Goal: Task Accomplishment & Management: Use online tool/utility

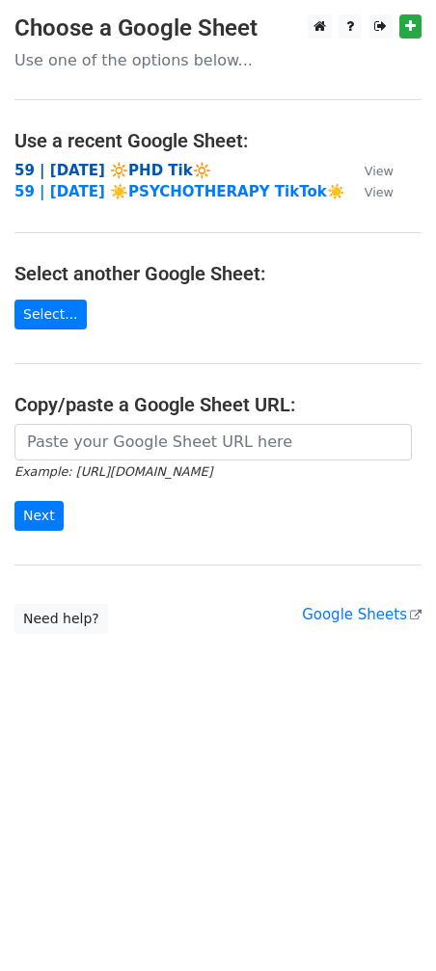
click at [135, 169] on strong "59 | [DATE] 🔆PHD Tik🔆" at bounding box center [112, 170] width 197 height 17
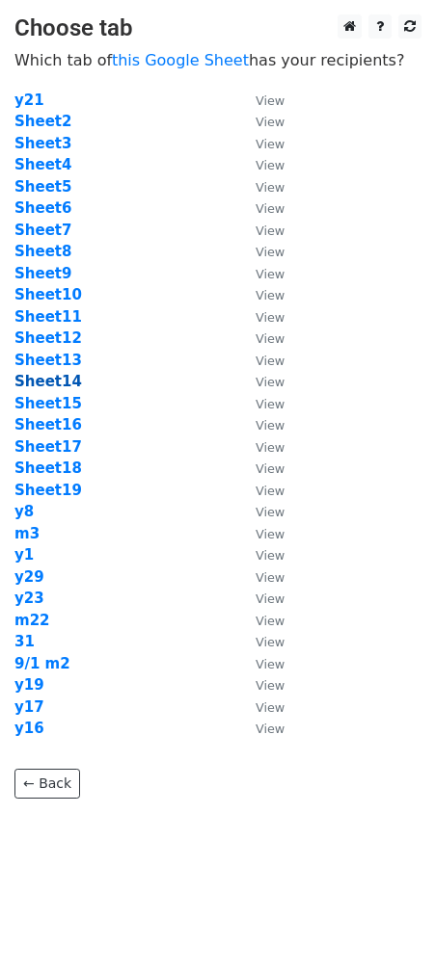
click at [71, 380] on strong "Sheet14" at bounding box center [47, 381] width 67 height 17
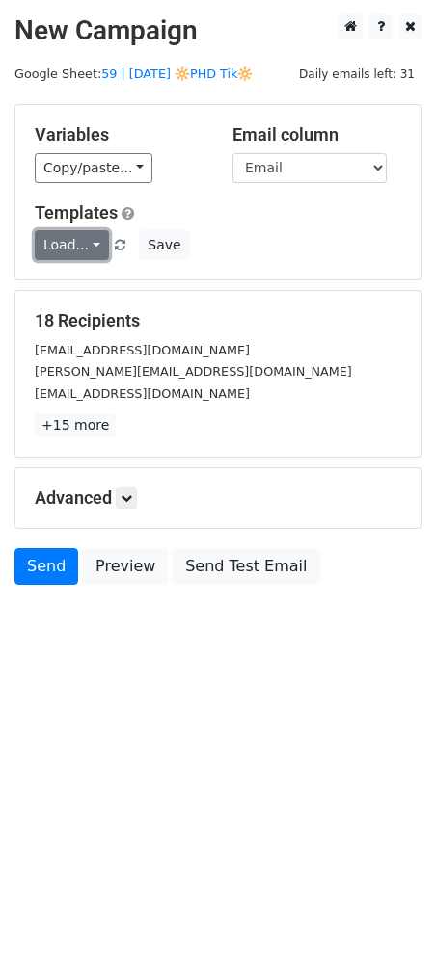
click at [71, 244] on link "Load..." at bounding box center [72, 245] width 74 height 30
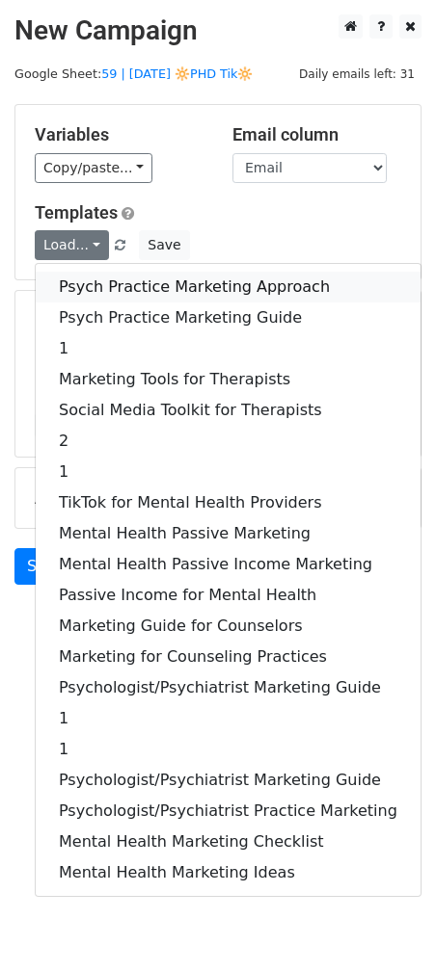
click at [107, 294] on link "Psych Practice Marketing Approach" at bounding box center [228, 287] width 385 height 31
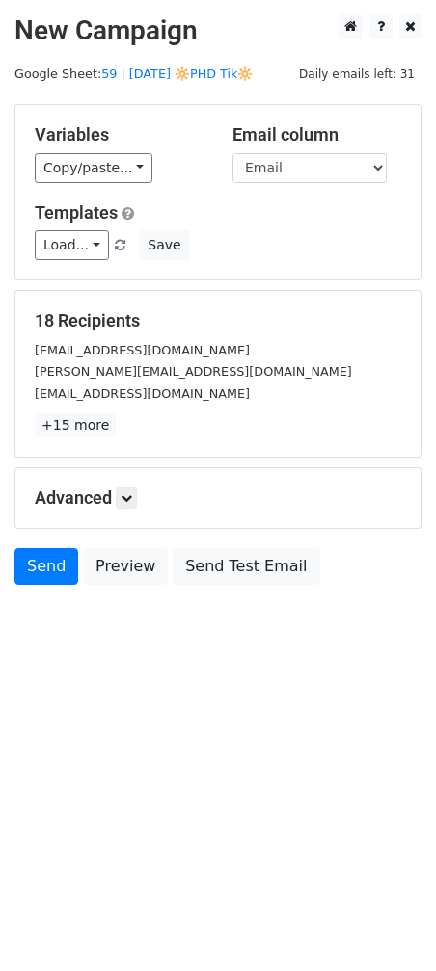
click at [132, 508] on div "Advanced Tracking Track Opens UTM Codes Track Clicks Filters Only include sprea…" at bounding box center [217, 498] width 405 height 60
click at [132, 493] on icon at bounding box center [126, 498] width 12 height 12
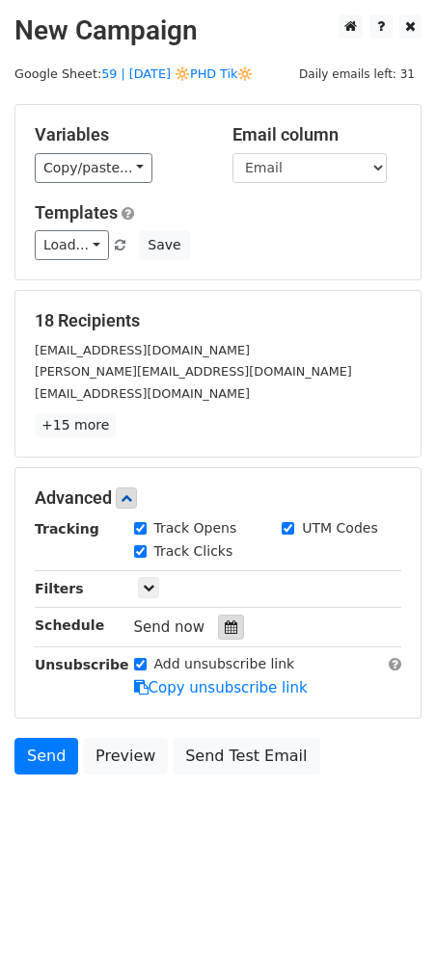
click at [218, 625] on div at bounding box center [231, 627] width 26 height 25
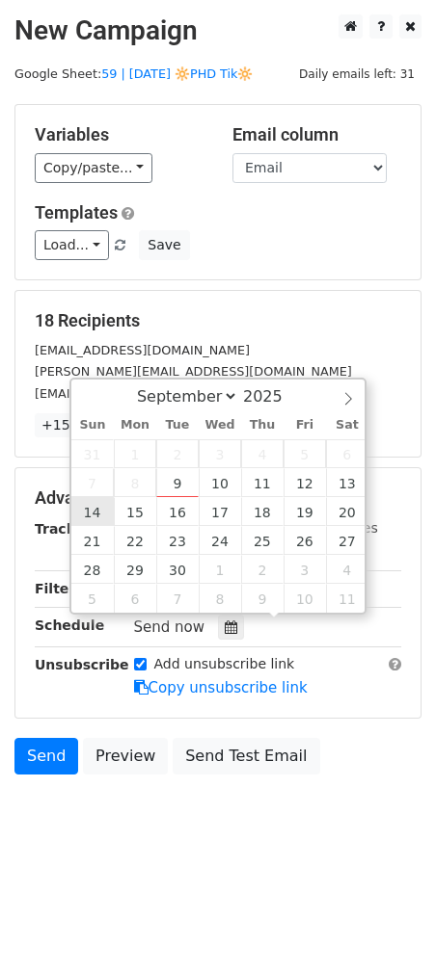
type input "2025-09-14 12:00"
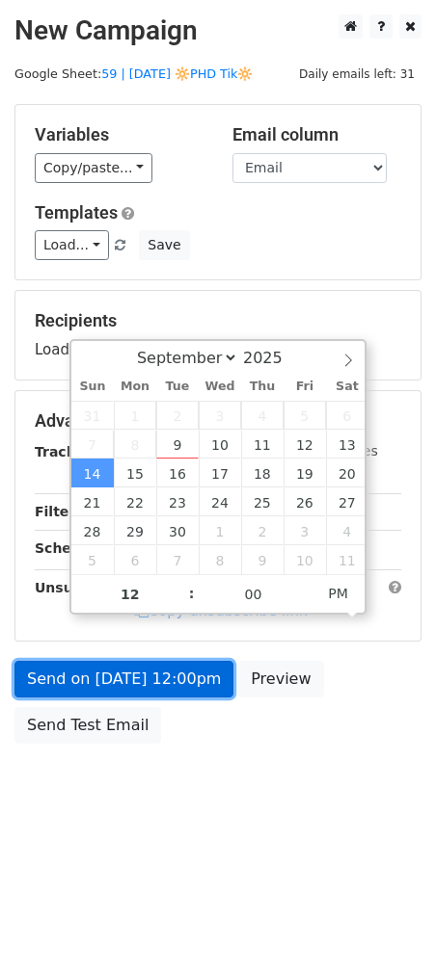
click at [114, 674] on link "Send on Sep 14 at 12:00pm" at bounding box center [123, 679] width 219 height 37
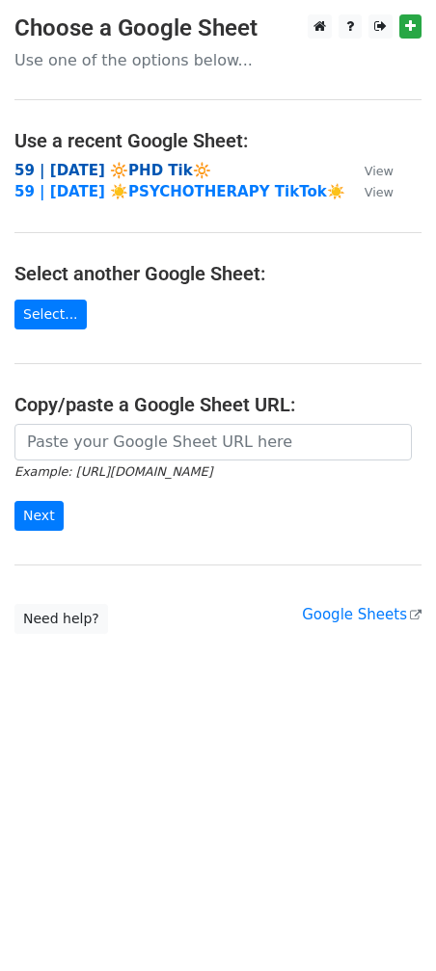
click at [166, 170] on strong "59 | [DATE] 🔆PHD Tik🔆" at bounding box center [112, 170] width 197 height 17
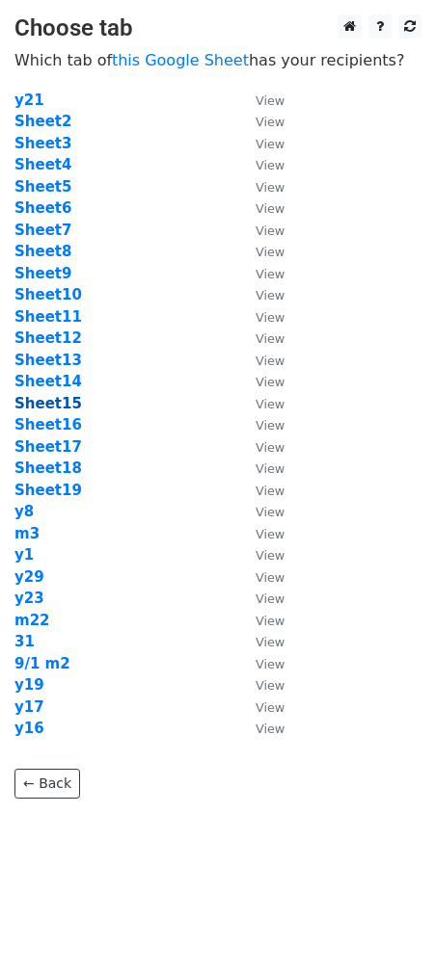
click at [49, 401] on strong "Sheet15" at bounding box center [47, 403] width 67 height 17
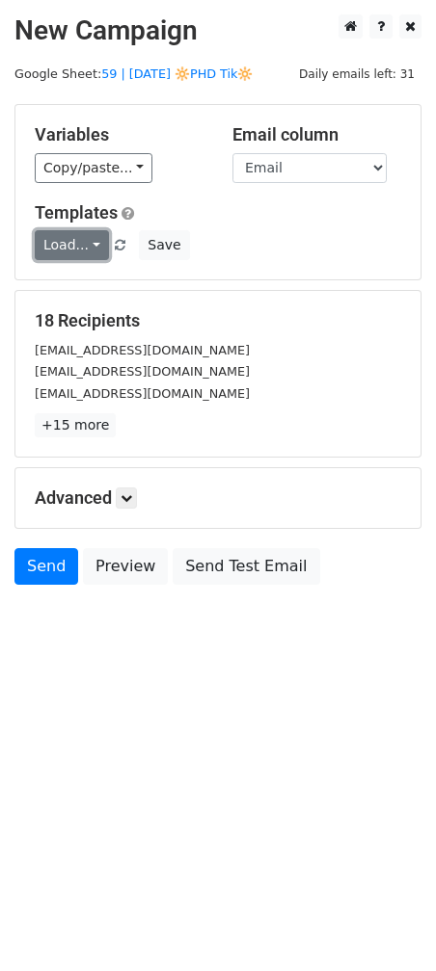
click at [68, 240] on link "Load..." at bounding box center [72, 245] width 74 height 30
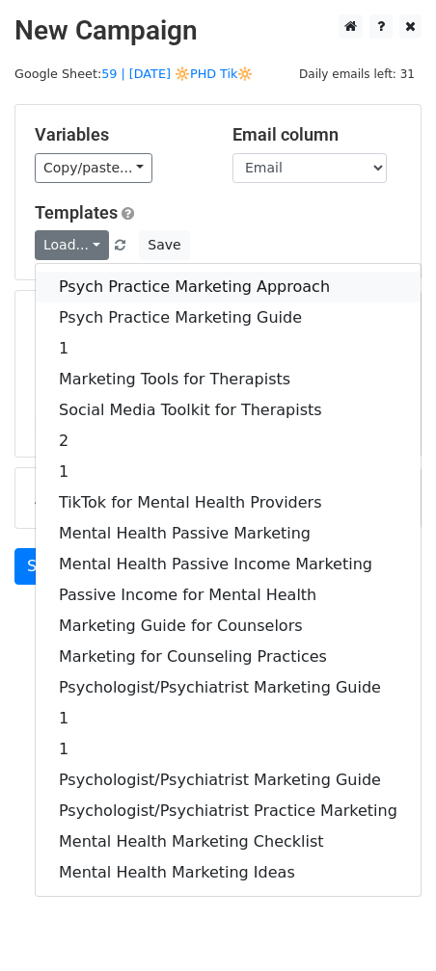
click at [73, 283] on link "Psych Practice Marketing Approach" at bounding box center [228, 287] width 385 height 31
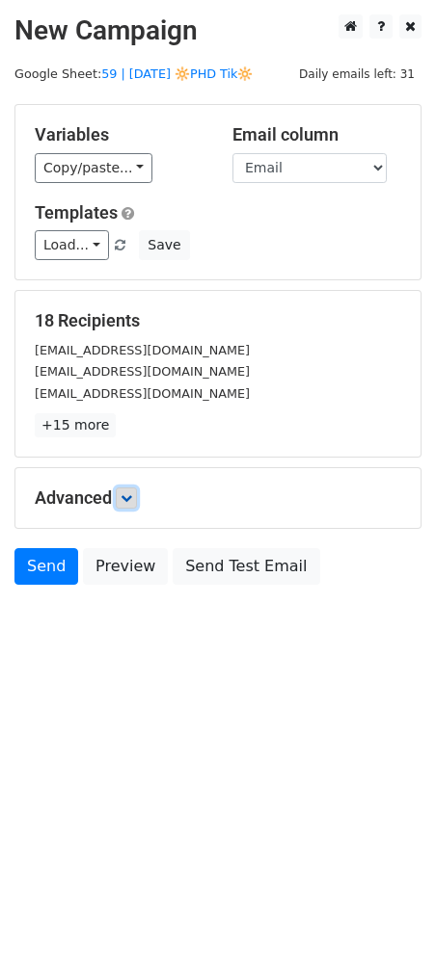
click at [124, 495] on icon at bounding box center [126, 498] width 12 height 12
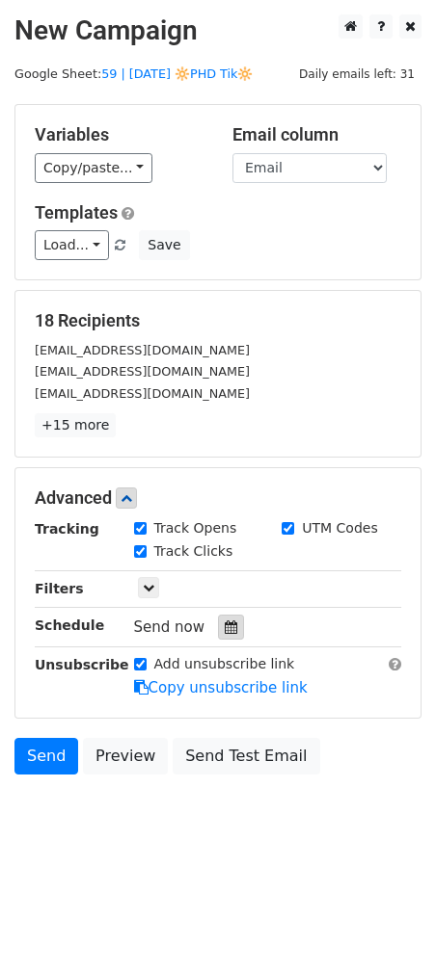
click at [225, 621] on icon at bounding box center [231, 627] width 13 height 13
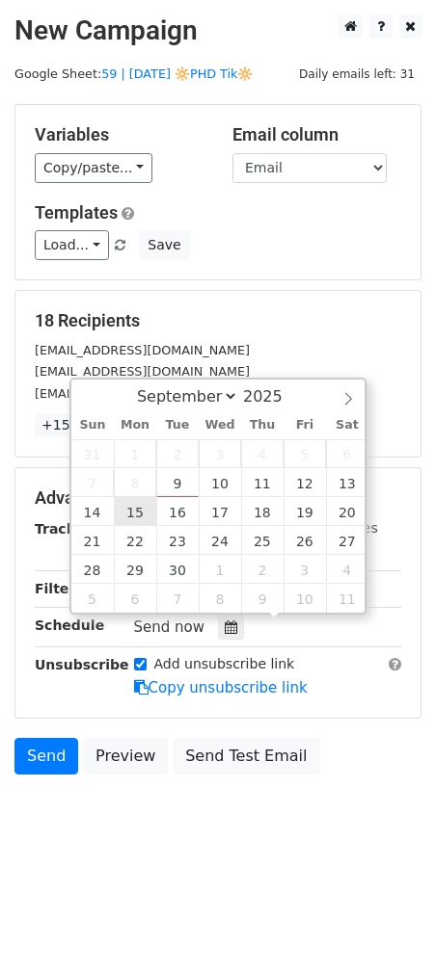
type input "2025-09-15 12:00"
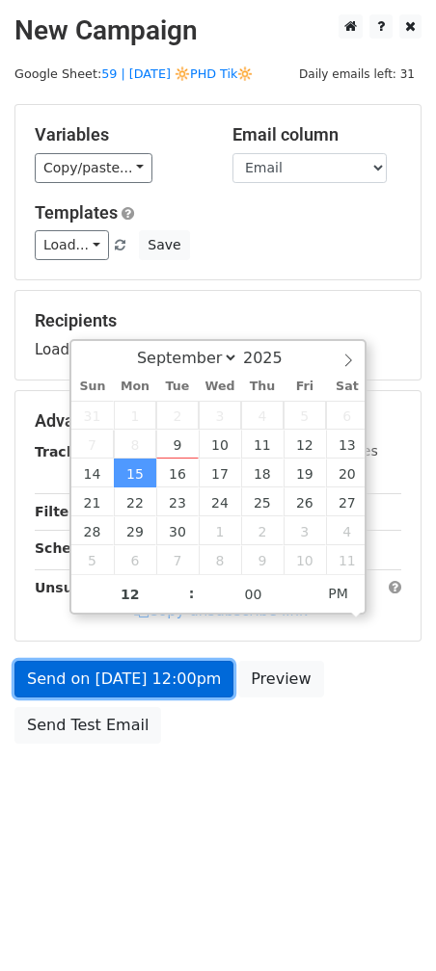
click at [111, 676] on link "Send on Sep 15 at 12:00pm" at bounding box center [123, 679] width 219 height 37
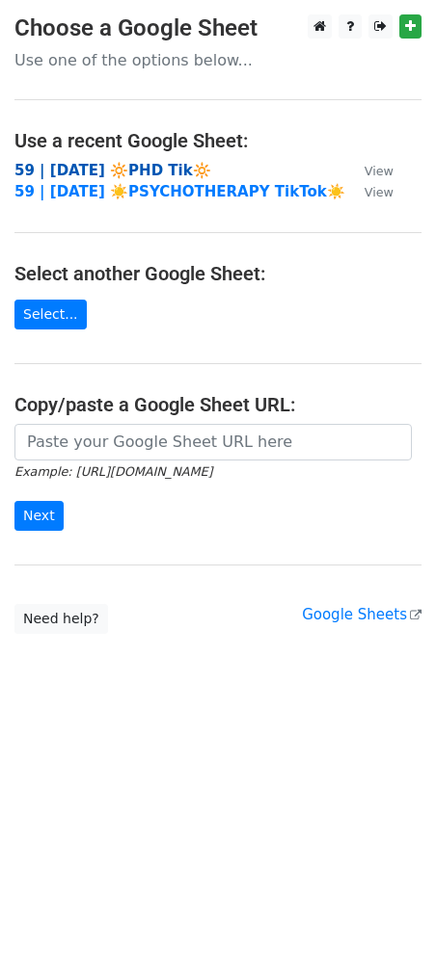
click at [145, 164] on strong "59 | [DATE] 🔆PHD Tik🔆" at bounding box center [112, 170] width 197 height 17
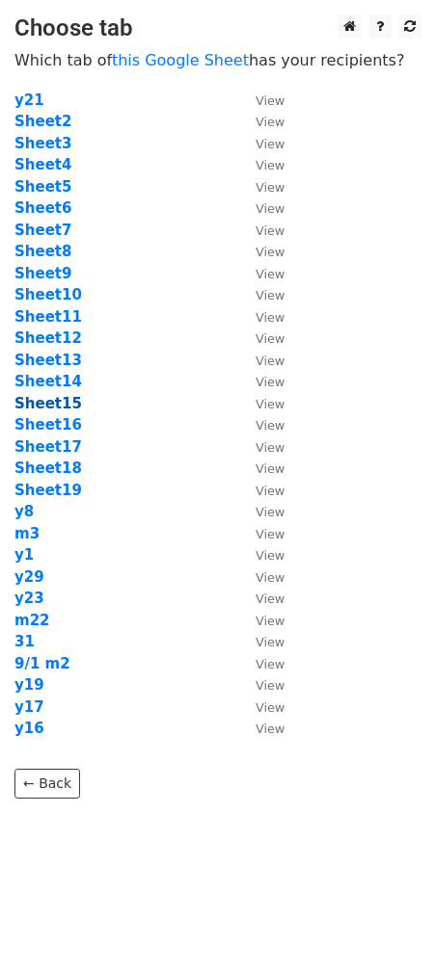
click at [46, 409] on strong "Sheet15" at bounding box center [47, 403] width 67 height 17
click at [61, 427] on strong "Sheet16" at bounding box center [47, 424] width 67 height 17
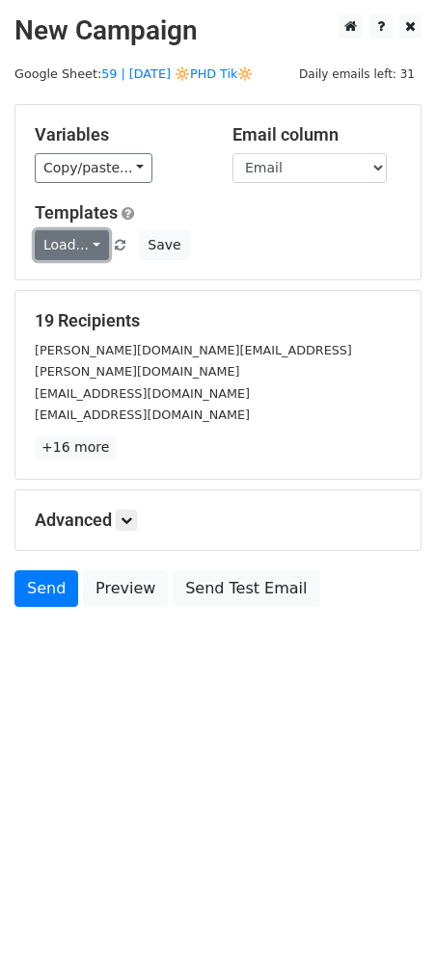
click at [75, 231] on link "Load..." at bounding box center [72, 245] width 74 height 30
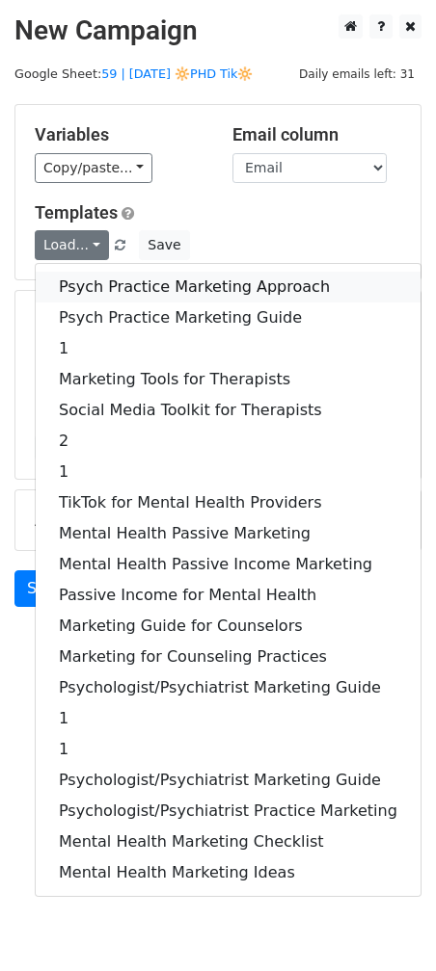
click at [118, 291] on link "Psych Practice Marketing Approach" at bounding box center [228, 287] width 385 height 31
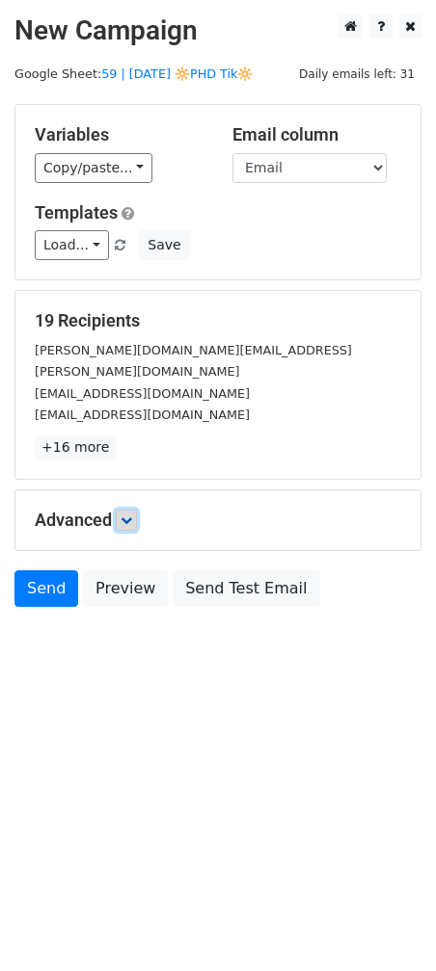
click at [132, 515] on icon at bounding box center [126, 521] width 12 height 12
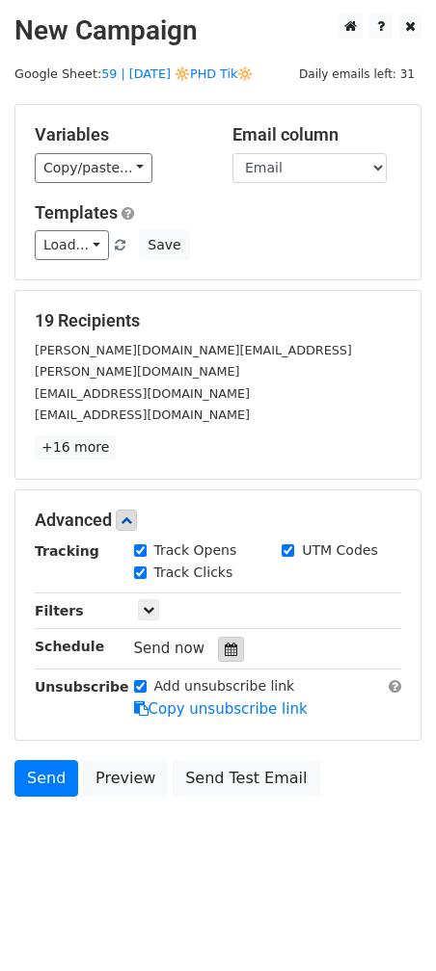
click at [226, 643] on icon at bounding box center [231, 649] width 13 height 13
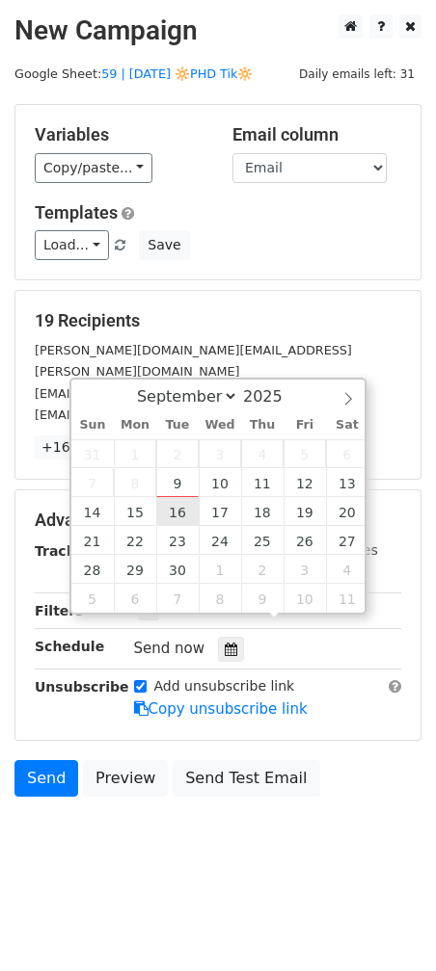
type input "2025-09-16 12:00"
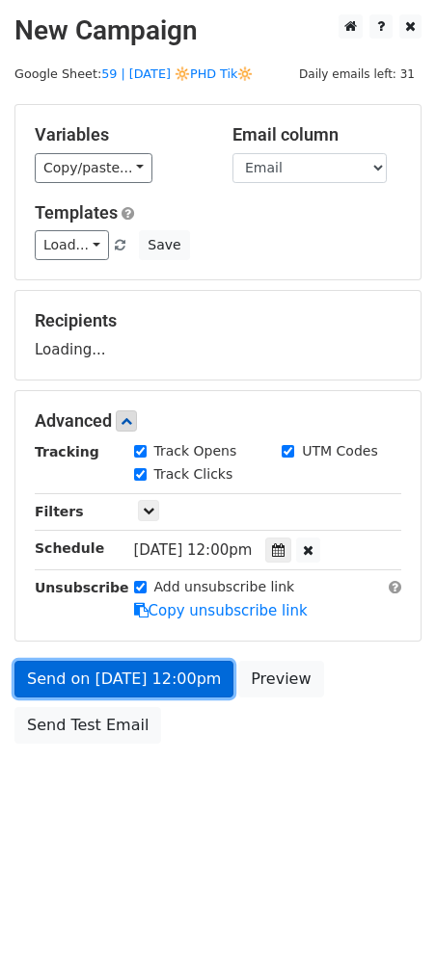
click at [150, 684] on link "Send on Sep 16 at 12:00pm" at bounding box center [123, 679] width 219 height 37
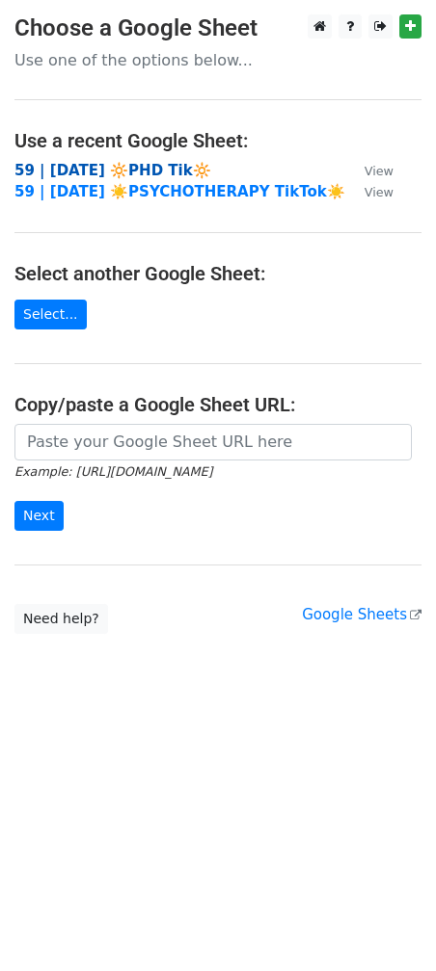
click at [144, 173] on strong "59 | [DATE] 🔆PHD Tik🔆" at bounding box center [112, 170] width 197 height 17
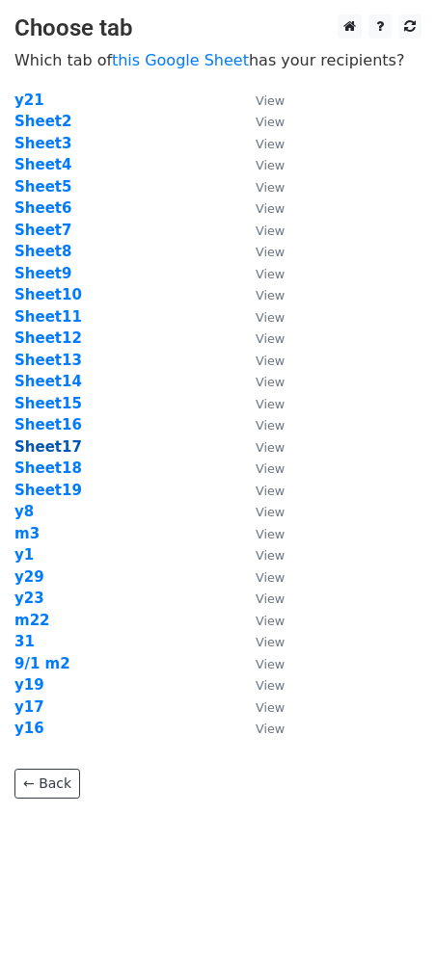
click at [49, 439] on strong "Sheet17" at bounding box center [47, 447] width 67 height 17
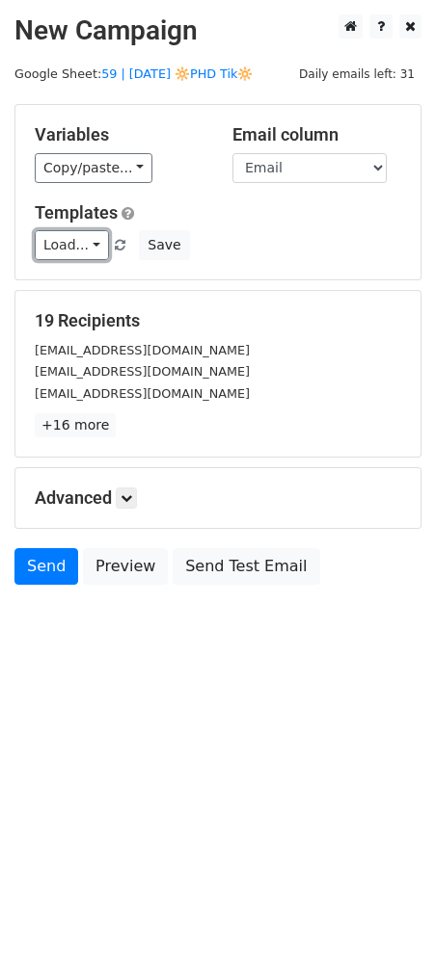
click at [53, 254] on link "Load..." at bounding box center [72, 245] width 74 height 30
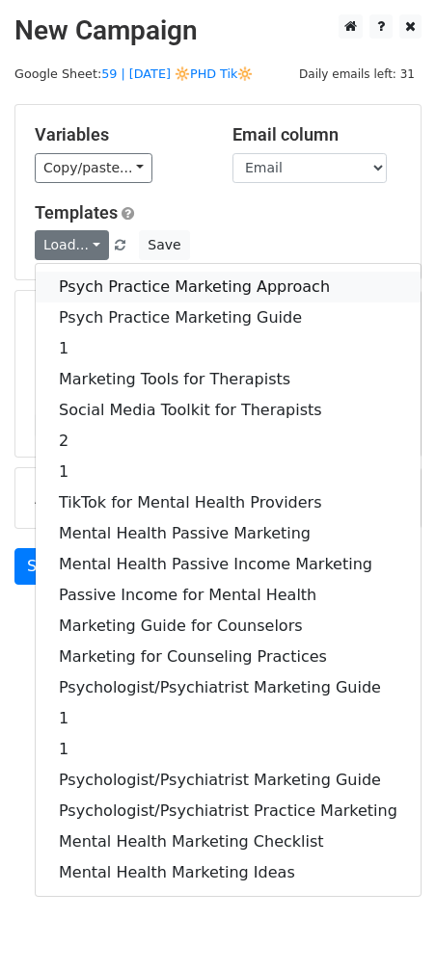
click at [90, 291] on link "Psych Practice Marketing Approach" at bounding box center [228, 287] width 385 height 31
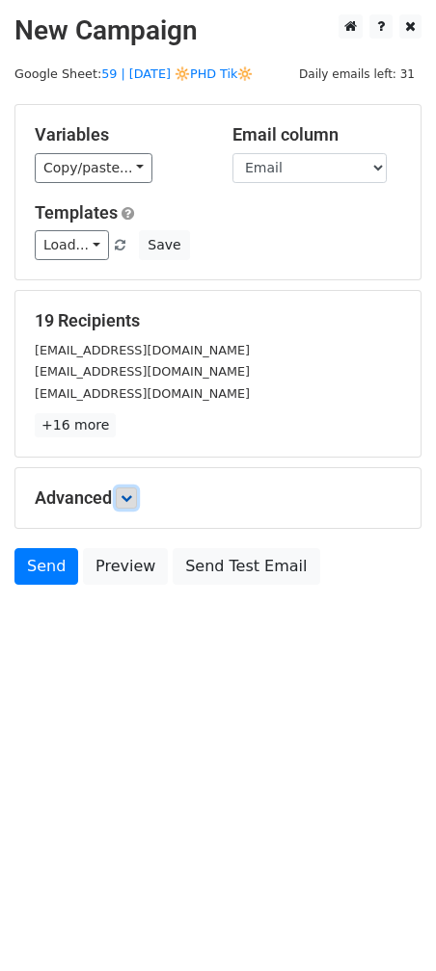
click at [130, 500] on icon at bounding box center [126, 498] width 12 height 12
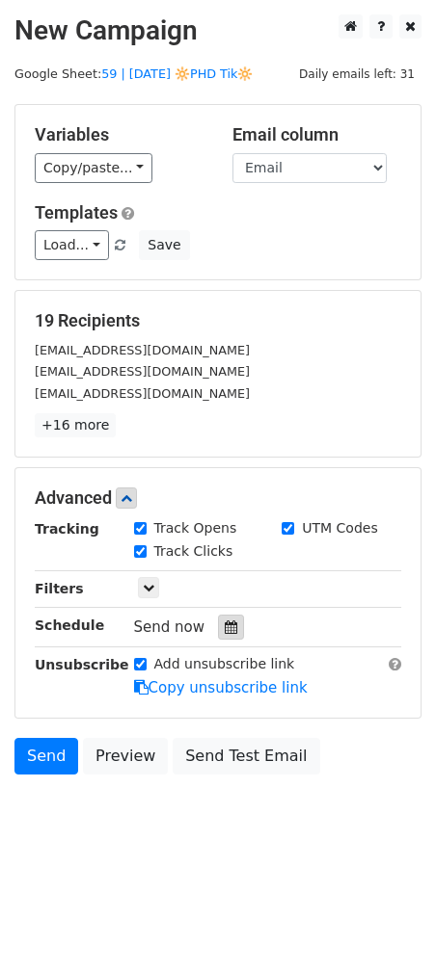
click at [225, 623] on icon at bounding box center [231, 627] width 13 height 13
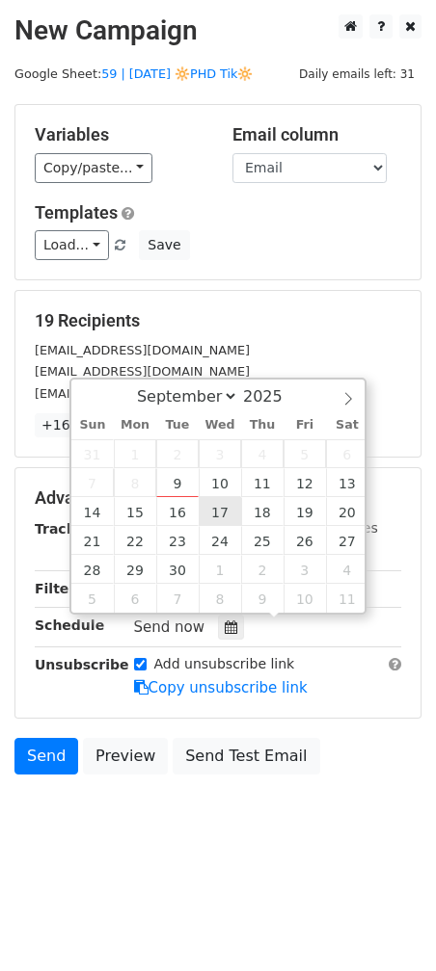
type input "2025-09-17 12:00"
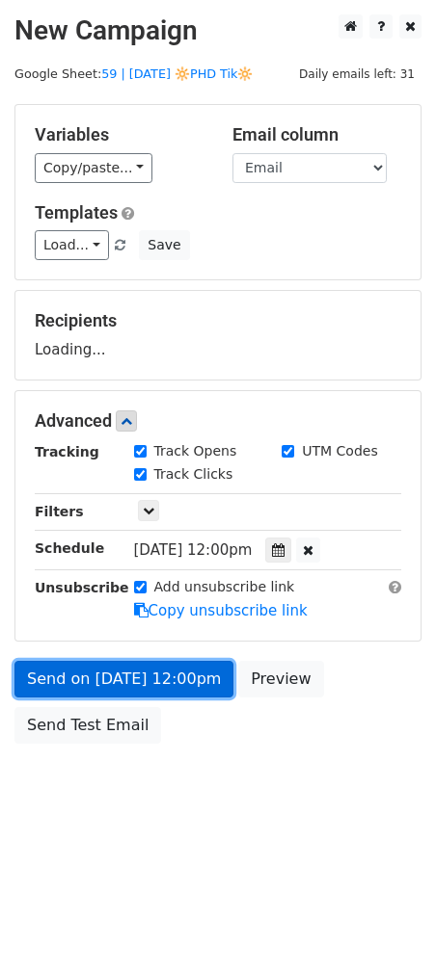
click at [168, 672] on link "Send on Sep 17 at 12:00pm" at bounding box center [123, 679] width 219 height 37
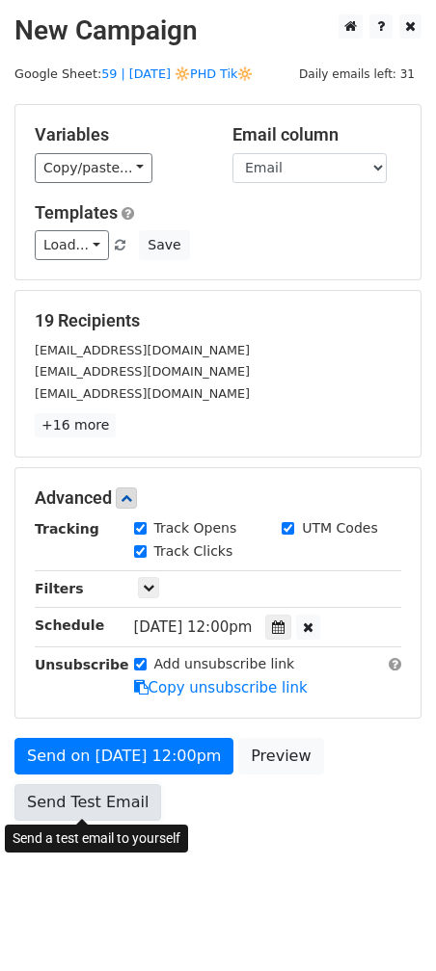
click at [54, 785] on link "Send Test Email" at bounding box center [87, 803] width 146 height 37
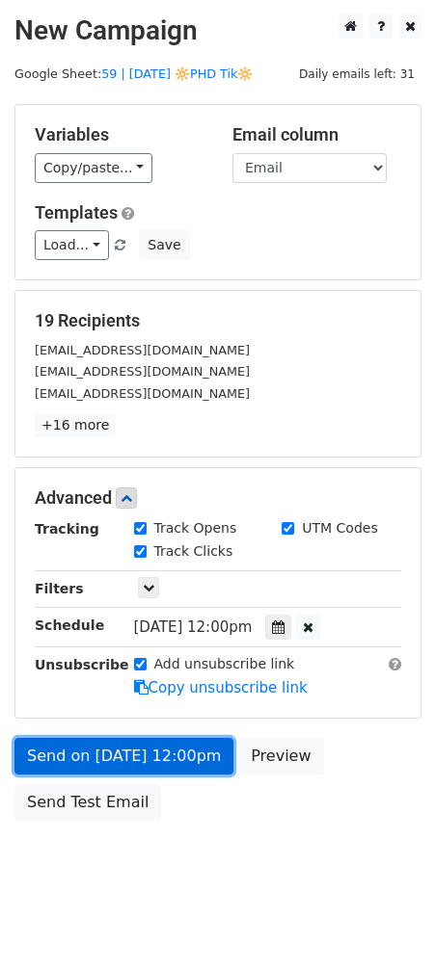
click at [90, 771] on link "Send on Sep 17 at 12:00pm" at bounding box center [123, 756] width 219 height 37
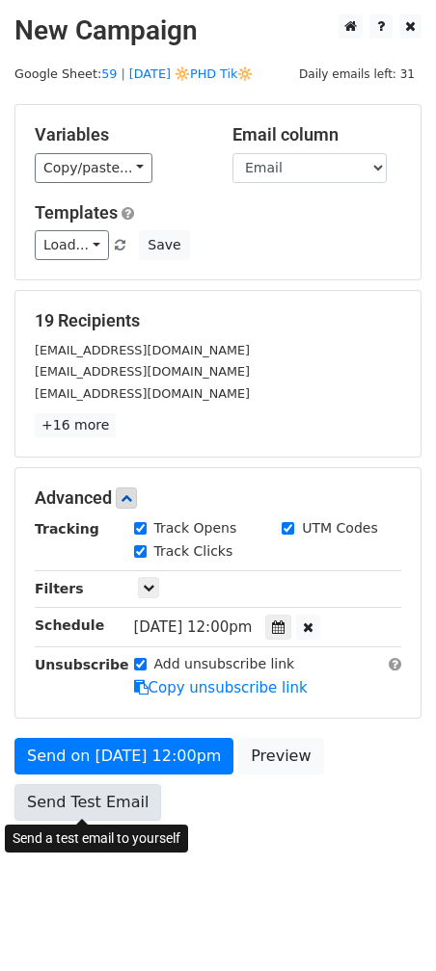
click at [87, 795] on link "Send Test Email" at bounding box center [87, 803] width 146 height 37
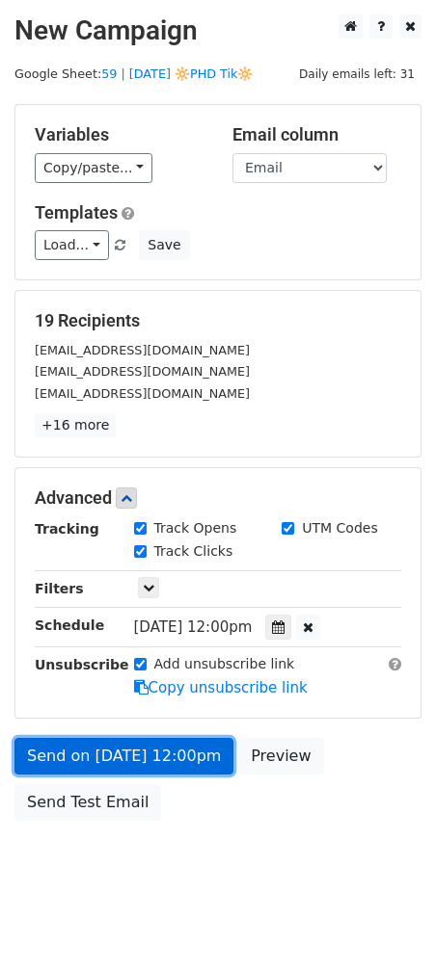
click at [93, 740] on link "Send on Sep 17 at 12:00pm" at bounding box center [123, 756] width 219 height 37
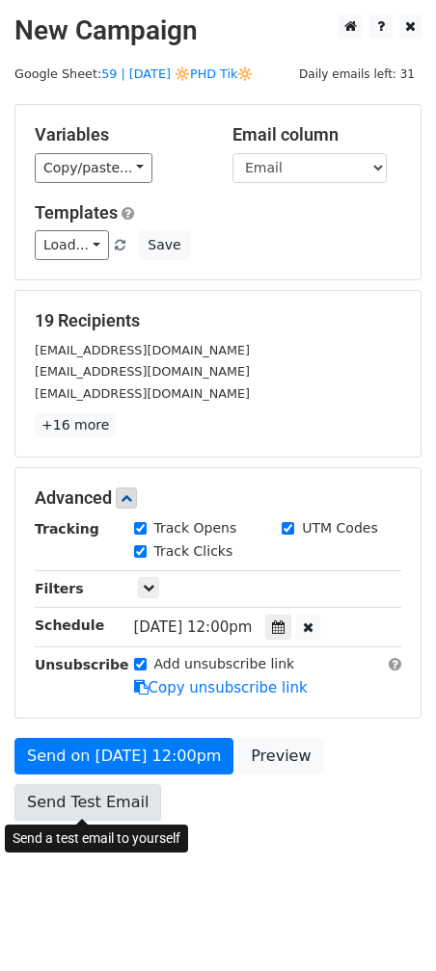
click at [80, 795] on link "Send Test Email" at bounding box center [87, 803] width 146 height 37
click at [89, 788] on link "Send Test Email" at bounding box center [87, 803] width 146 height 37
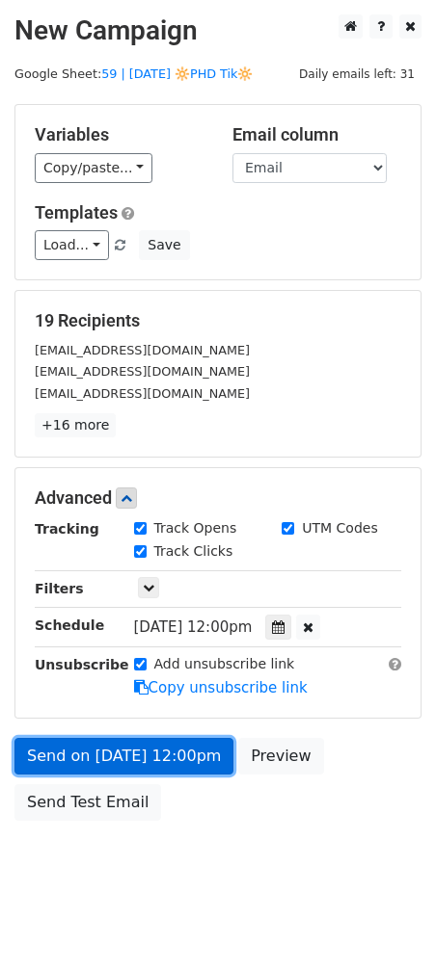
click at [95, 766] on link "Send on Sep 17 at 12:00pm" at bounding box center [123, 756] width 219 height 37
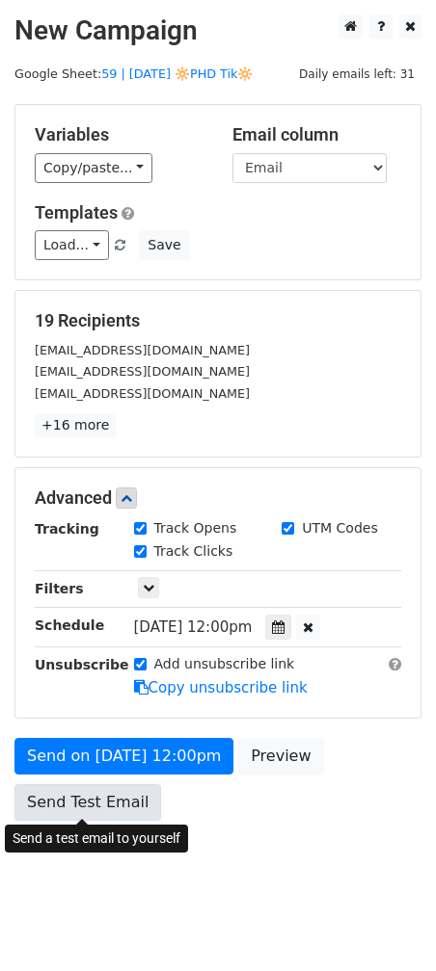
click at [95, 793] on link "Send Test Email" at bounding box center [87, 803] width 146 height 37
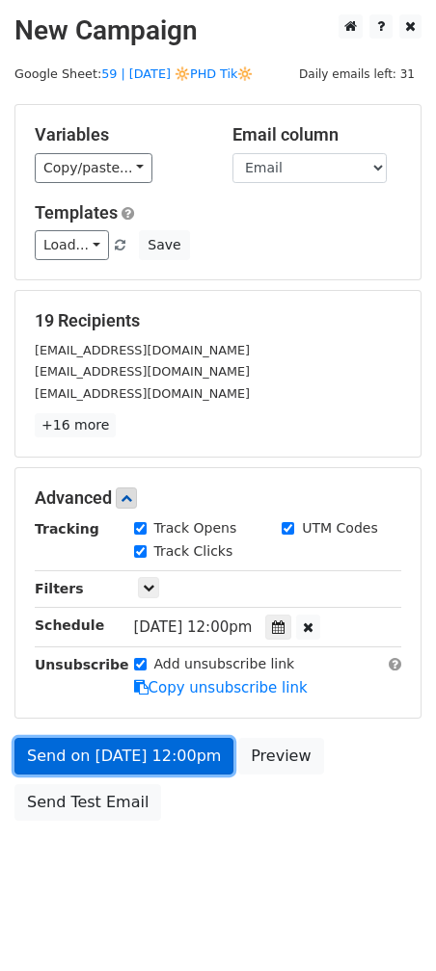
click at [117, 748] on link "Send on Sep 17 at 12:00pm" at bounding box center [123, 756] width 219 height 37
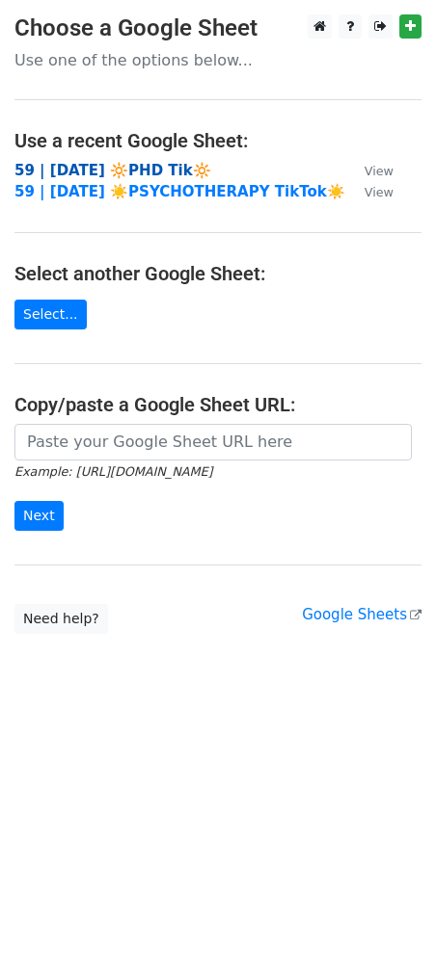
click at [153, 166] on strong "59 | [DATE] 🔆PHD Tik🔆" at bounding box center [112, 170] width 197 height 17
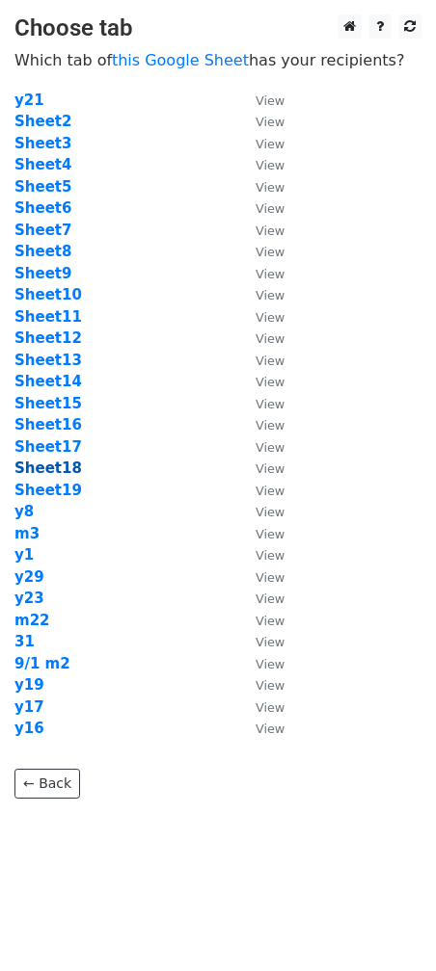
click at [55, 468] on strong "Sheet18" at bounding box center [47, 468] width 67 height 17
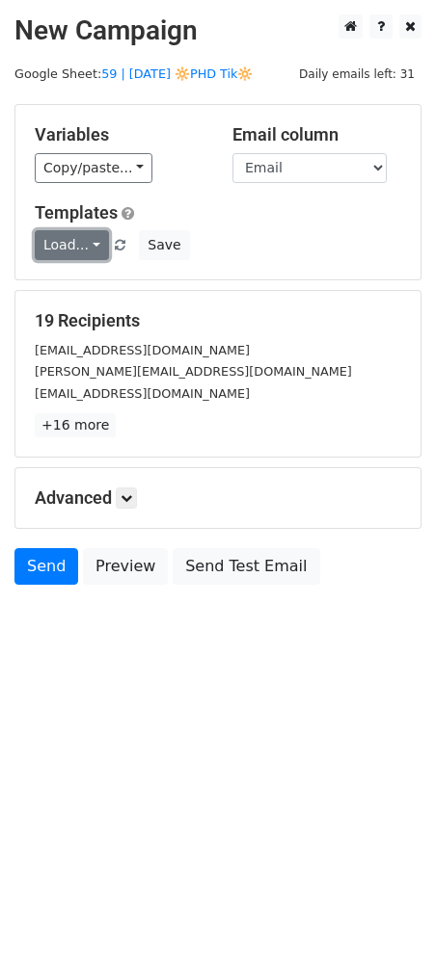
click at [79, 241] on link "Load..." at bounding box center [72, 245] width 74 height 30
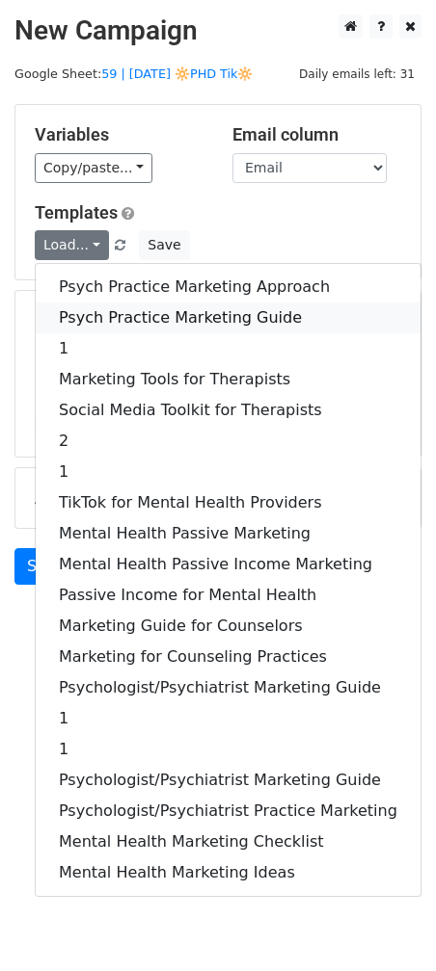
click at [122, 324] on link "Psych Practice Marketing Guide" at bounding box center [228, 318] width 385 height 31
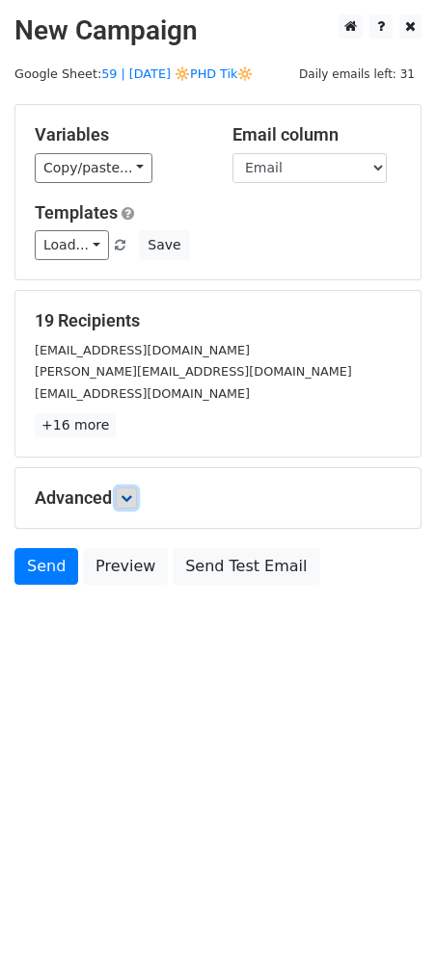
click at [128, 500] on icon at bounding box center [126, 498] width 12 height 12
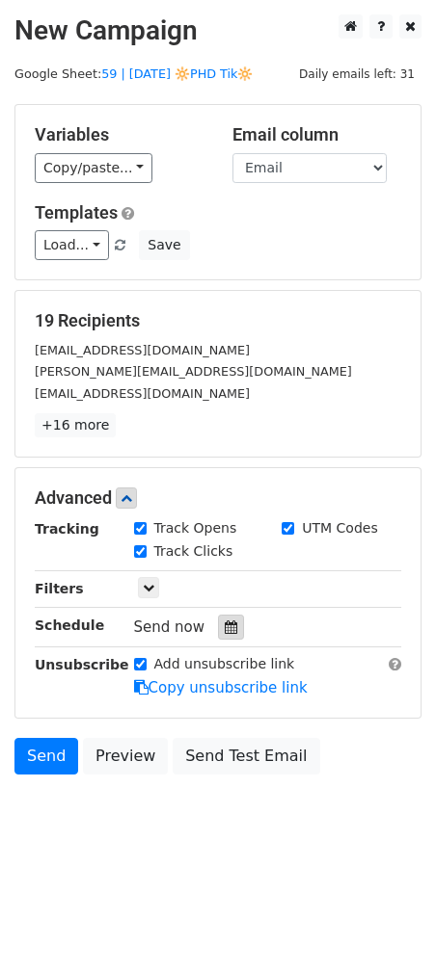
click at [225, 621] on icon at bounding box center [231, 627] width 13 height 13
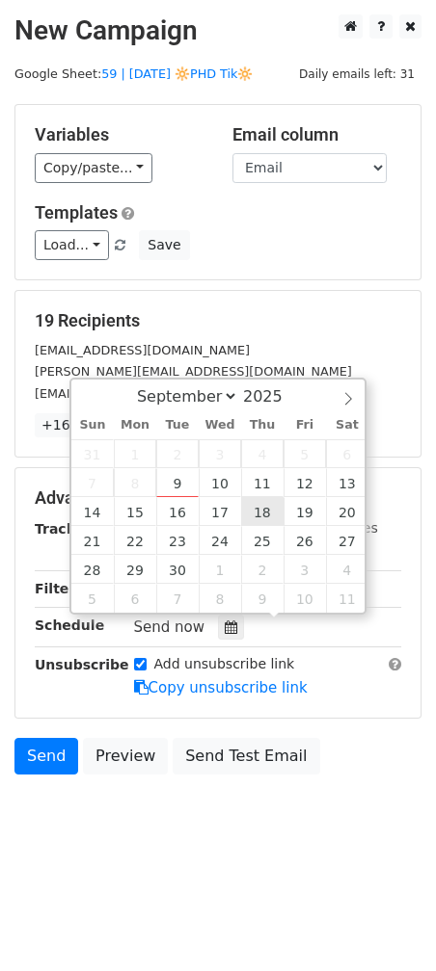
type input "[DATE] 12:00"
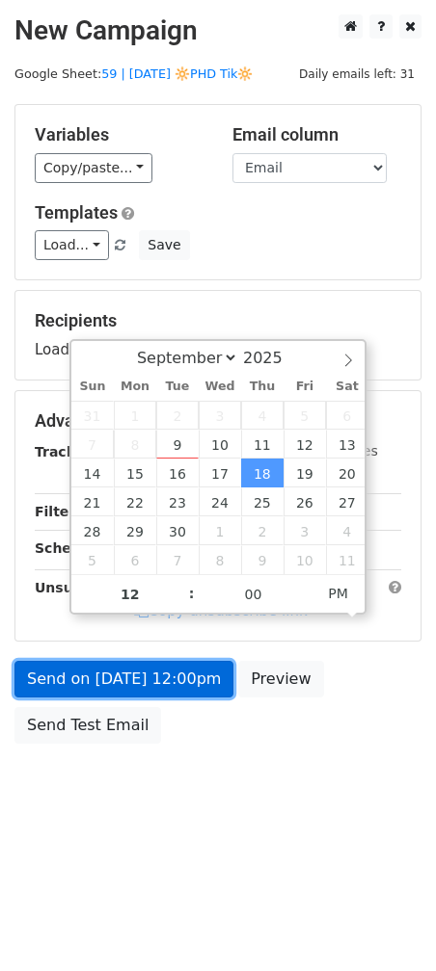
click at [188, 667] on link "Send on [DATE] 12:00pm" at bounding box center [123, 679] width 219 height 37
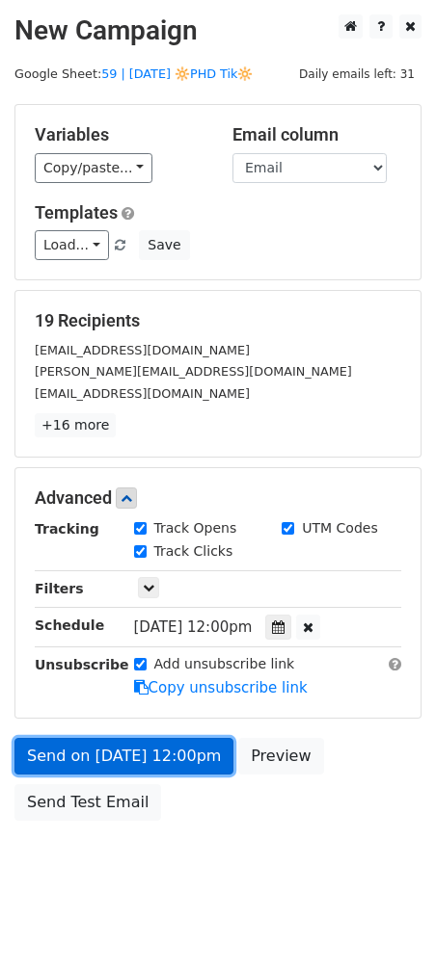
click at [0, 751] on html "New Campaign Daily emails left: 31 Google Sheet: 59 | [DATE] 🔆PHD Tik🔆 Variable…" at bounding box center [218, 492] width 436 height 985
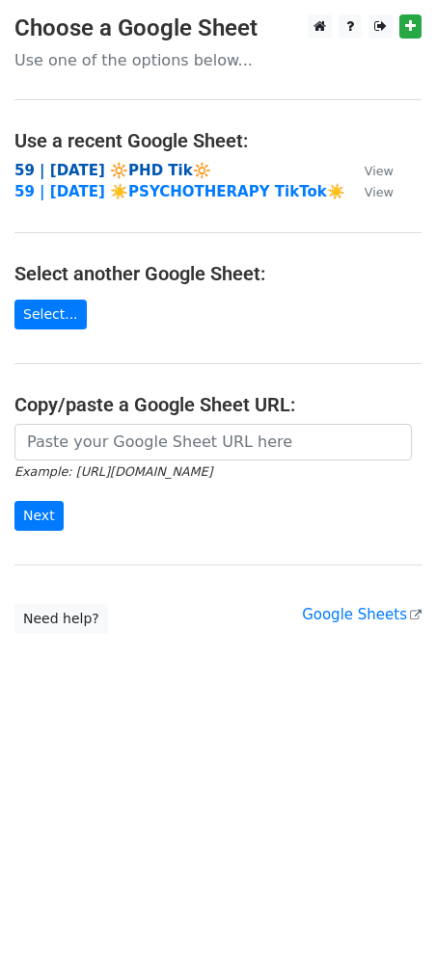
click at [149, 172] on strong "59 | [DATE] 🔆PHD Tik🔆" at bounding box center [112, 170] width 197 height 17
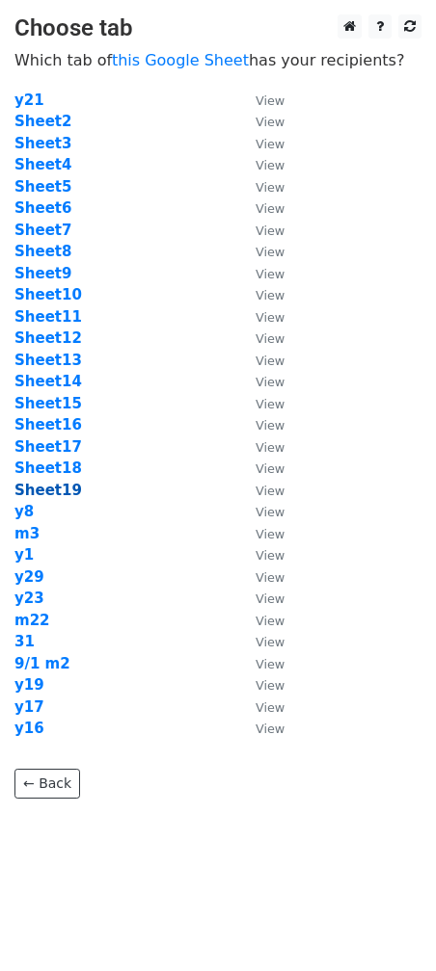
click at [58, 497] on strong "Sheet19" at bounding box center [47, 490] width 67 height 17
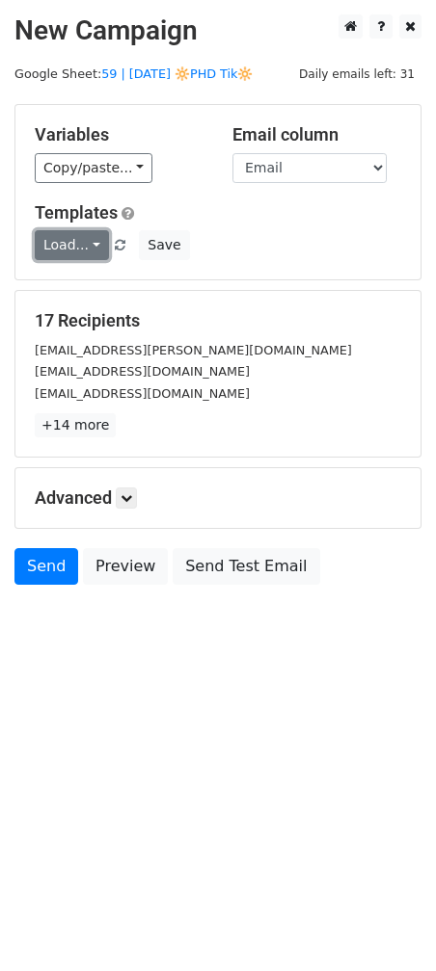
click at [66, 242] on link "Load..." at bounding box center [72, 245] width 74 height 30
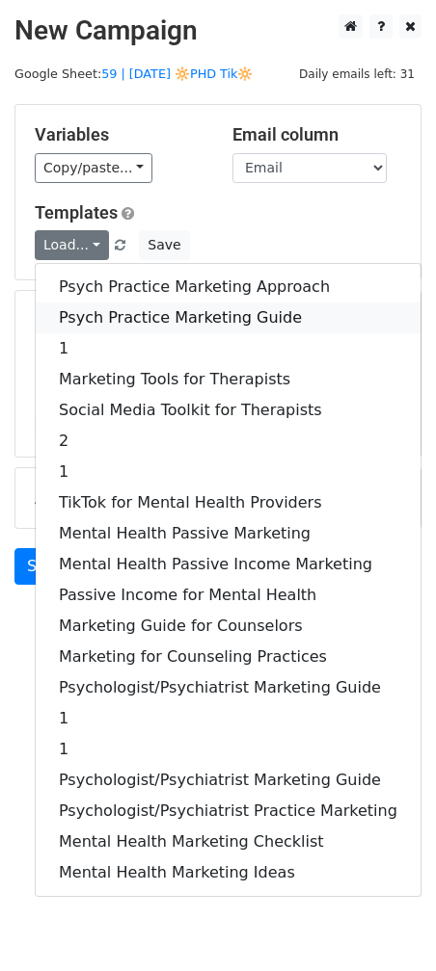
click at [111, 310] on link "Psych Practice Marketing Guide" at bounding box center [228, 318] width 385 height 31
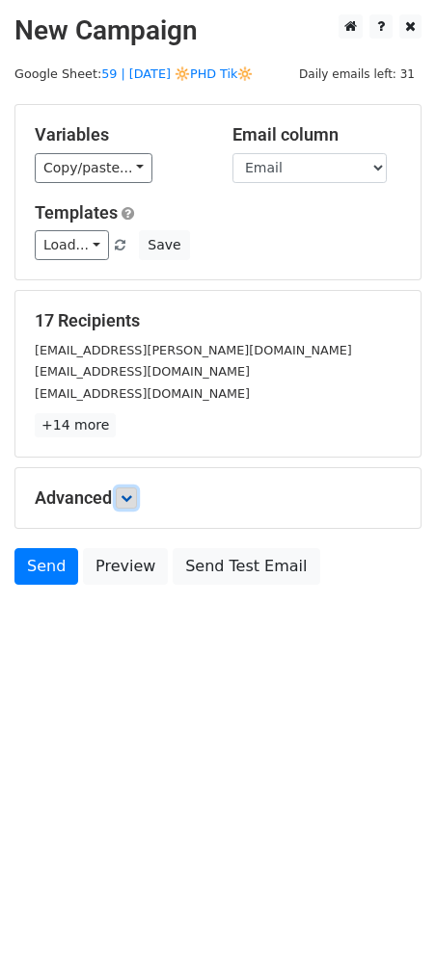
click at [129, 500] on icon at bounding box center [126, 498] width 12 height 12
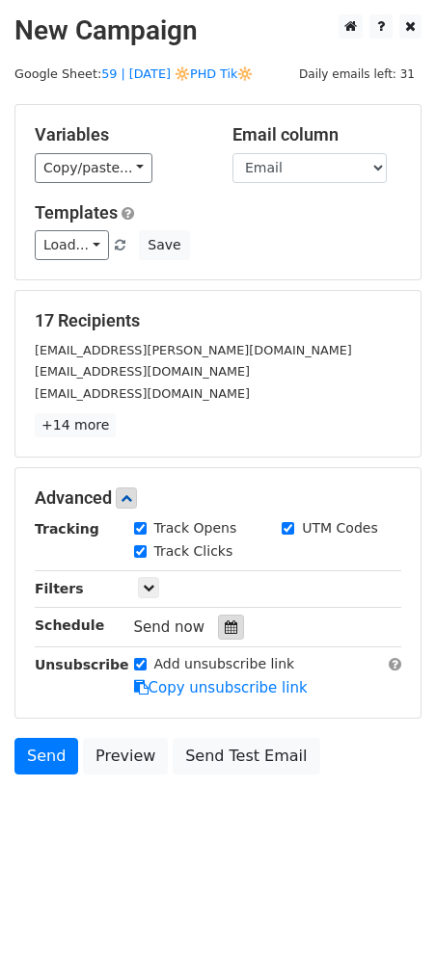
click at [225, 625] on icon at bounding box center [231, 627] width 13 height 13
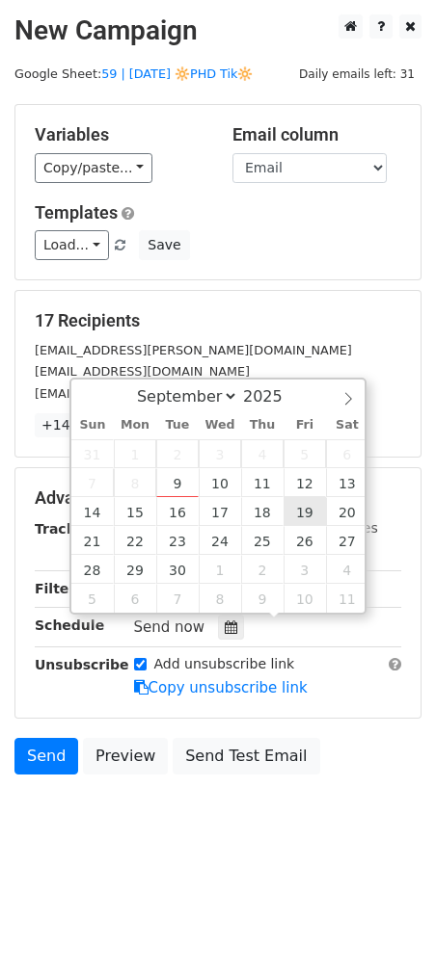
type input "[DATE] 12:00"
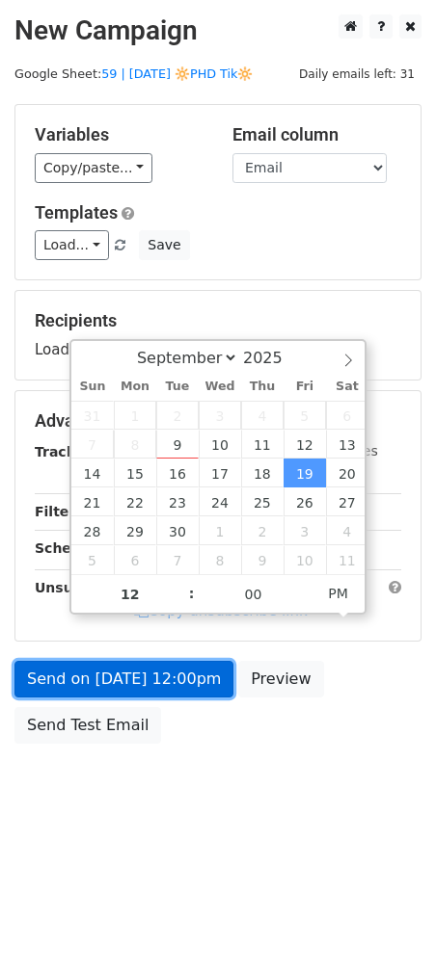
click at [188, 661] on link "Send on [DATE] 12:00pm" at bounding box center [123, 679] width 219 height 37
